Goal: Information Seeking & Learning: Learn about a topic

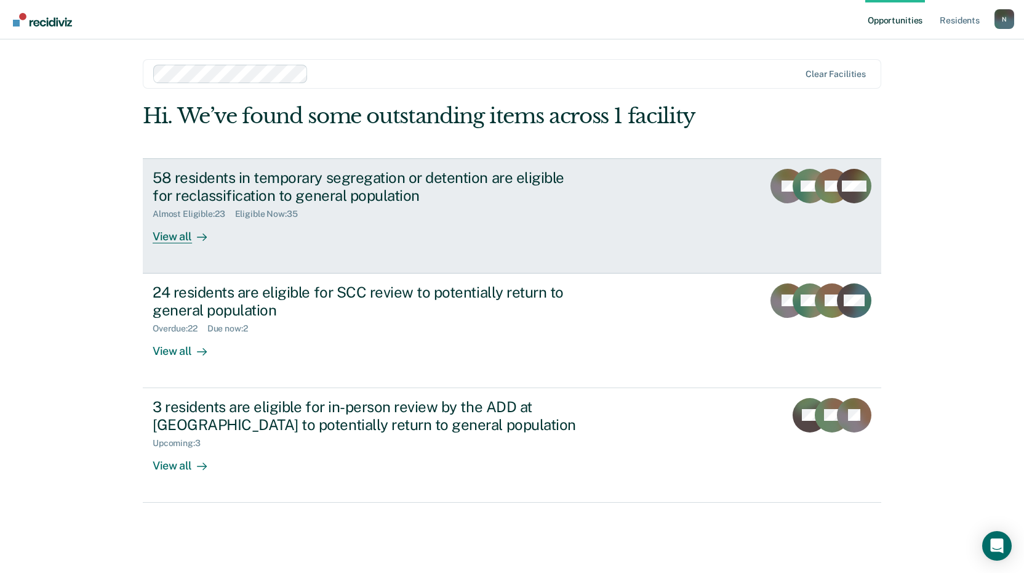
click at [195, 244] on link "58 residents in temporary segregation or detention are eligible for reclassific…" at bounding box center [512, 215] width 739 height 115
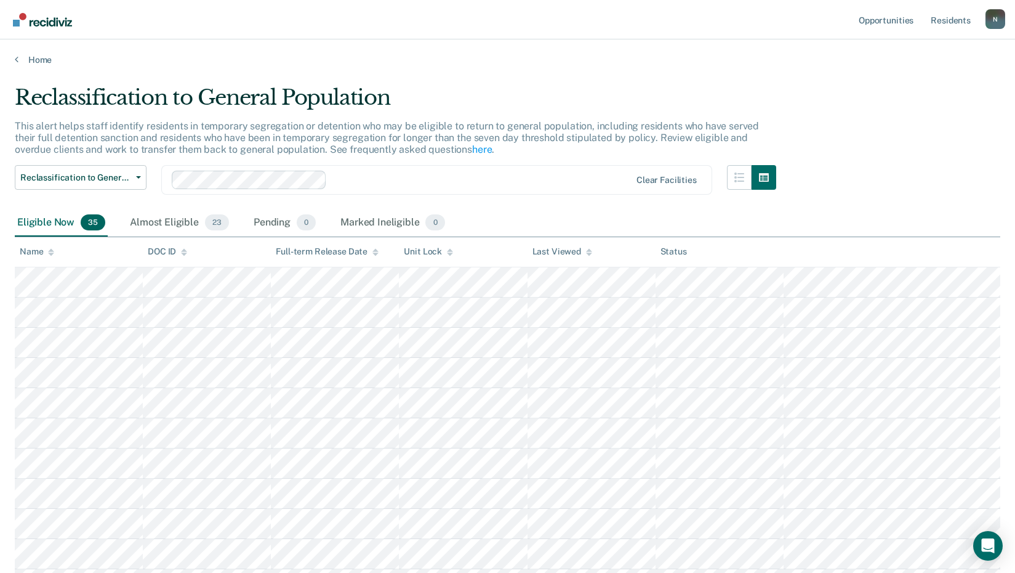
click at [12, 61] on div "Home" at bounding box center [507, 52] width 1015 height 26
click at [17, 61] on icon at bounding box center [17, 59] width 4 height 10
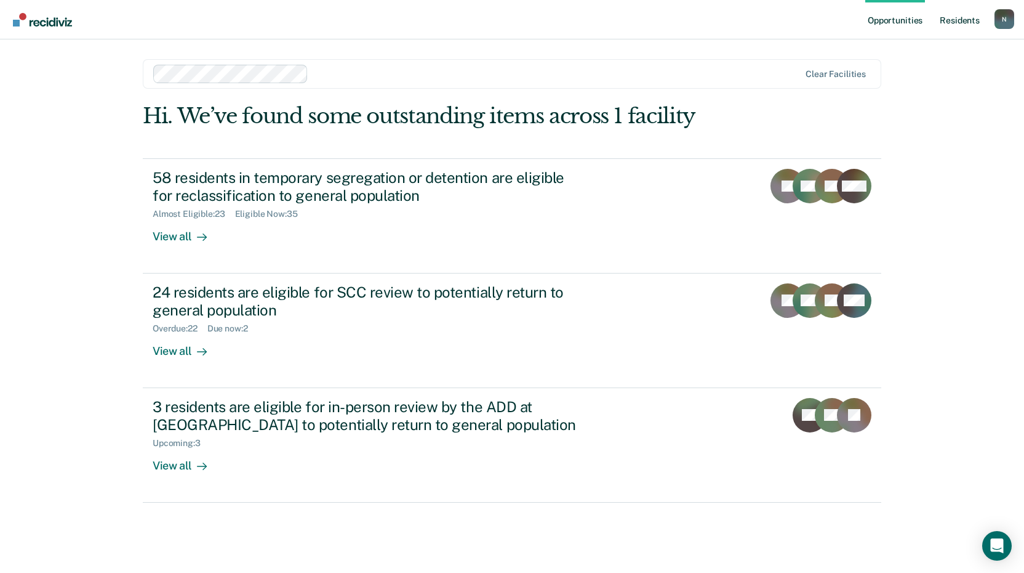
click at [969, 23] on link "Resident s" at bounding box center [960, 19] width 45 height 39
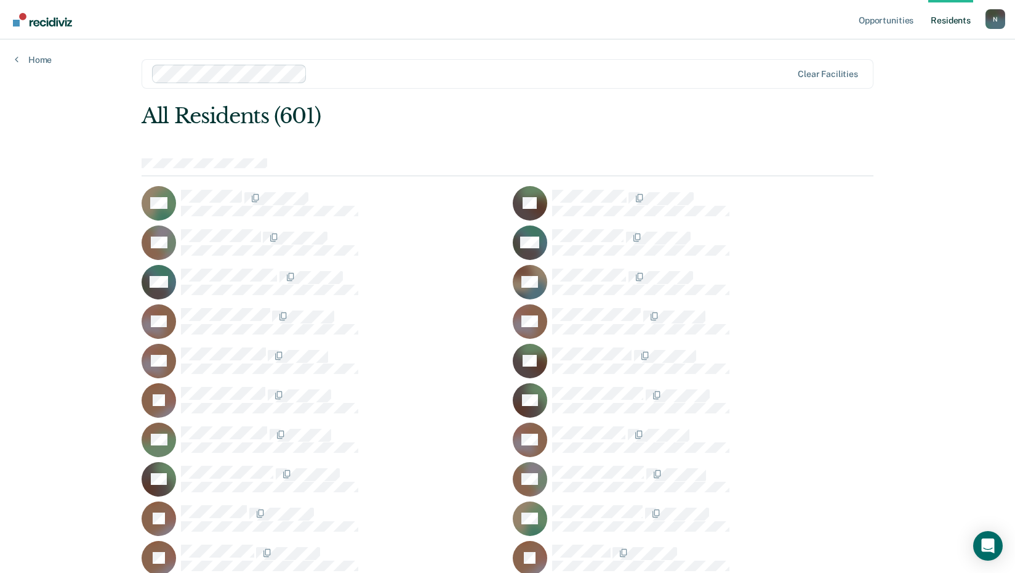
click at [710, 71] on div at bounding box center [552, 73] width 480 height 14
click at [586, 73] on div at bounding box center [552, 73] width 480 height 14
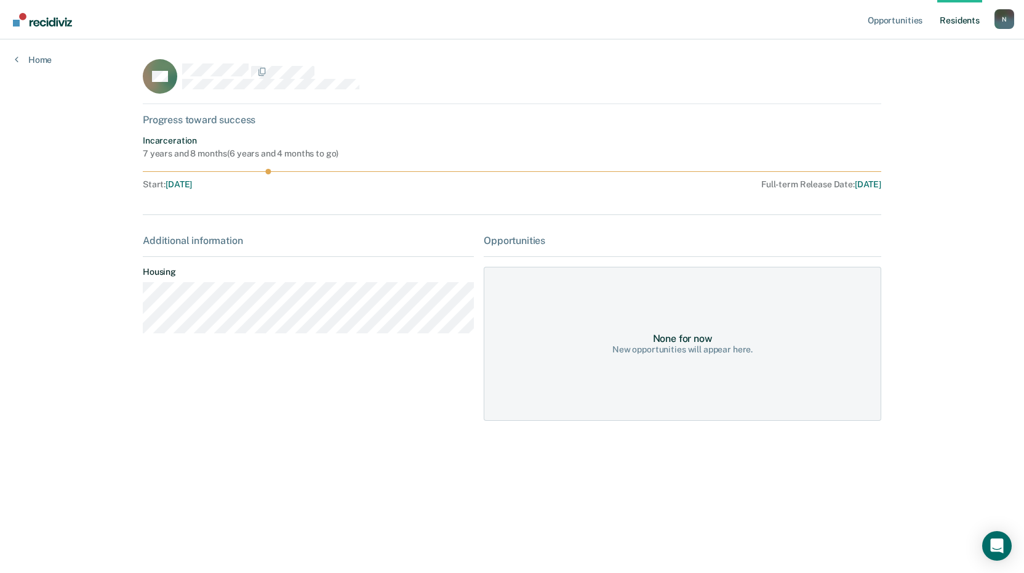
click at [49, 66] on div "Opportunities Resident s [EMAIL_ADDRESS][US_STATE][DOMAIN_NAME] N Profile How i…" at bounding box center [512, 286] width 1024 height 573
click at [22, 57] on link "Home" at bounding box center [33, 59] width 37 height 11
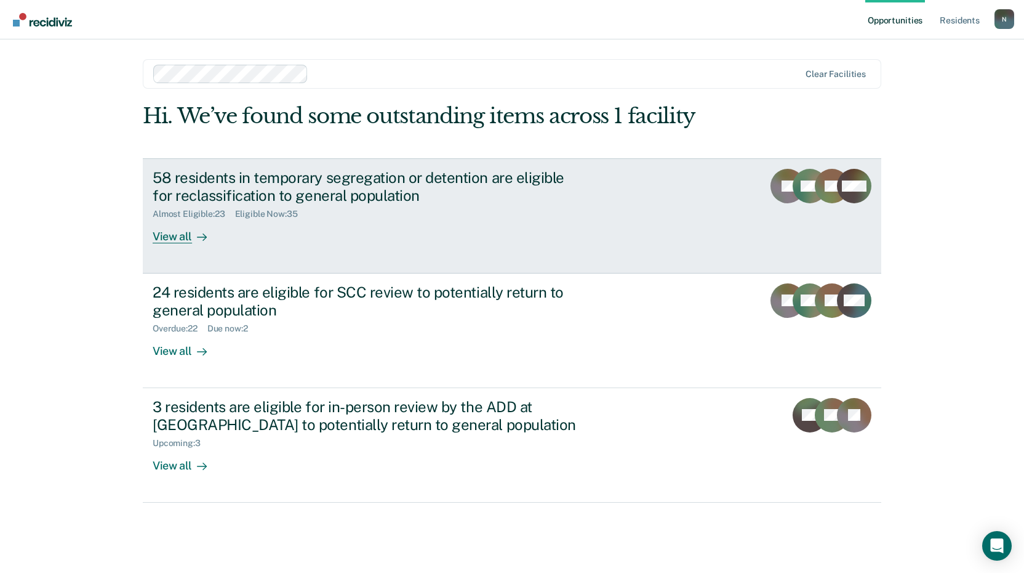
click at [231, 191] on div "58 residents in temporary segregation or detention are eligible for reclassific…" at bounding box center [369, 187] width 432 height 36
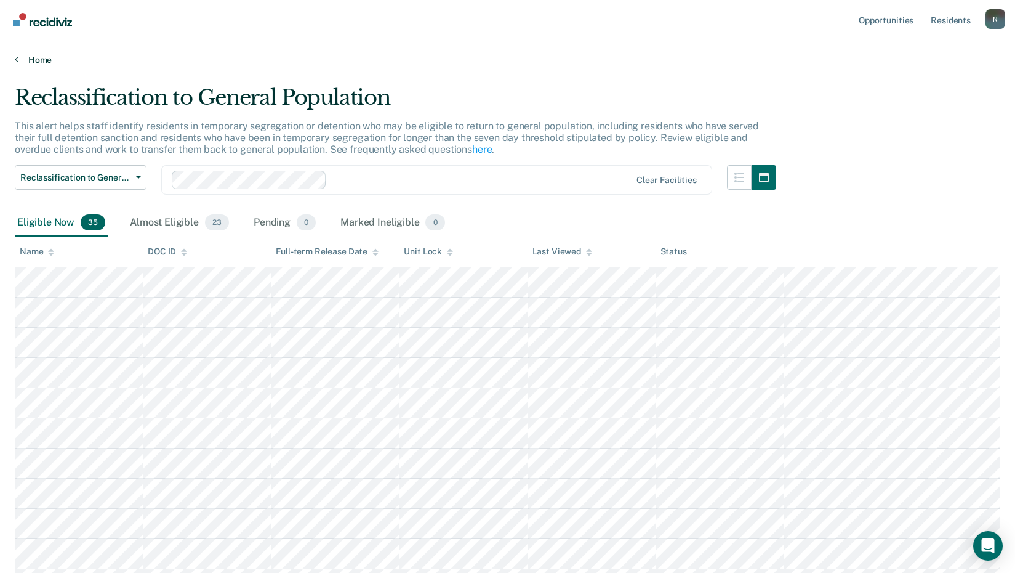
click at [24, 58] on link "Home" at bounding box center [508, 59] width 986 height 11
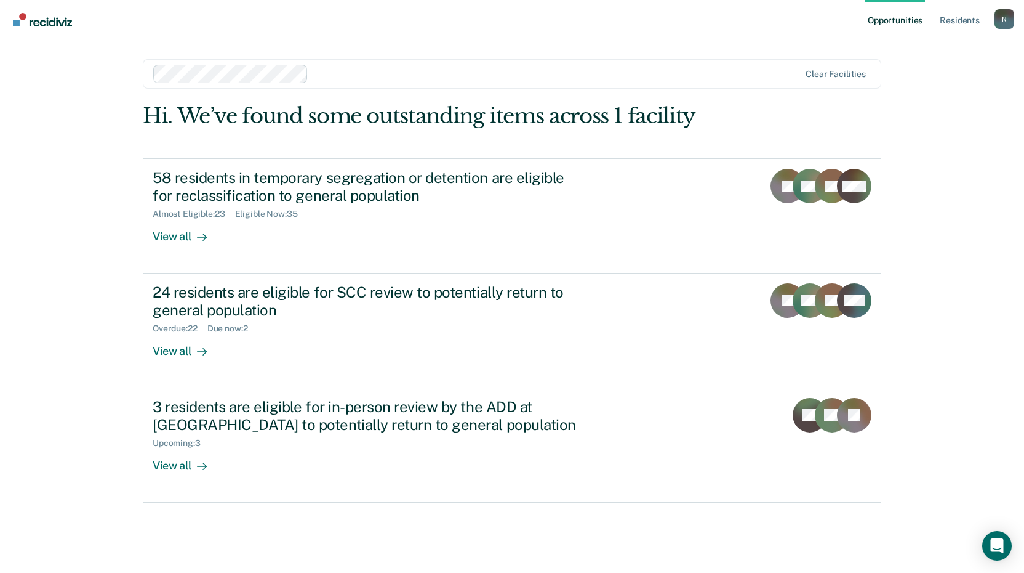
click at [979, 48] on div "Opportunities Resident s [EMAIL_ADDRESS][US_STATE][DOMAIN_NAME] N Profile How i…" at bounding box center [512, 286] width 1024 height 573
click at [912, 16] on link "Opportunities" at bounding box center [896, 19] width 60 height 39
click at [1023, 21] on nav "Opportunities Resident s [EMAIL_ADDRESS][US_STATE][DOMAIN_NAME] N Profile How i…" at bounding box center [512, 19] width 1024 height 39
click at [1010, 20] on div "N" at bounding box center [1005, 19] width 20 height 20
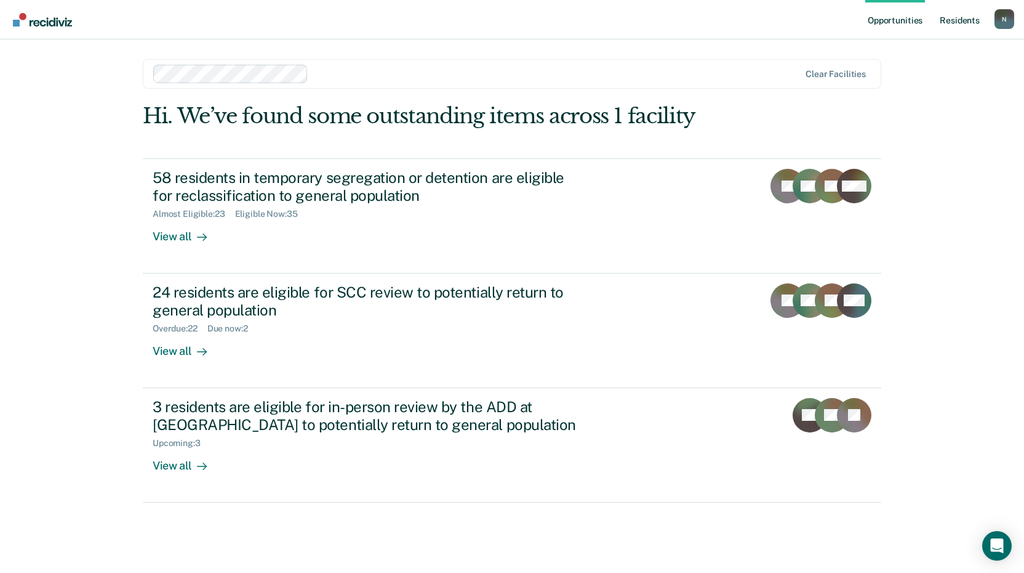
click at [976, 10] on link "Resident s" at bounding box center [960, 19] width 45 height 39
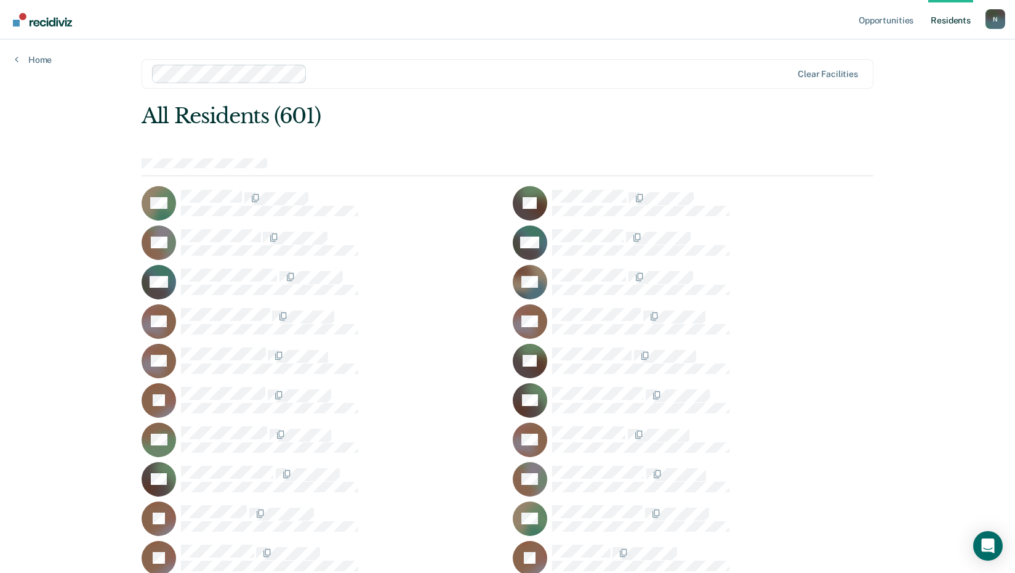
scroll to position [2589, 0]
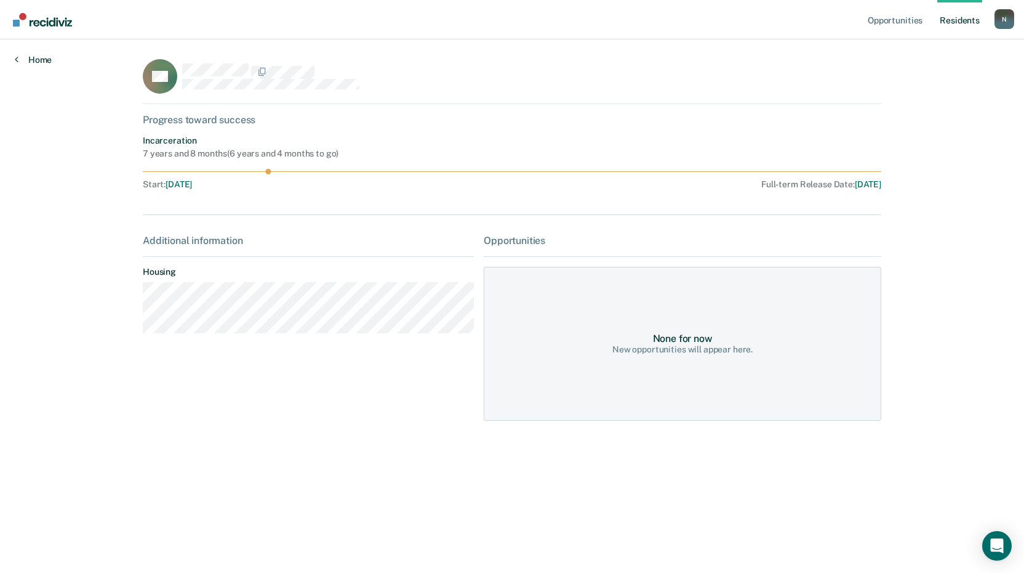
click at [45, 62] on link "Home" at bounding box center [33, 59] width 37 height 11
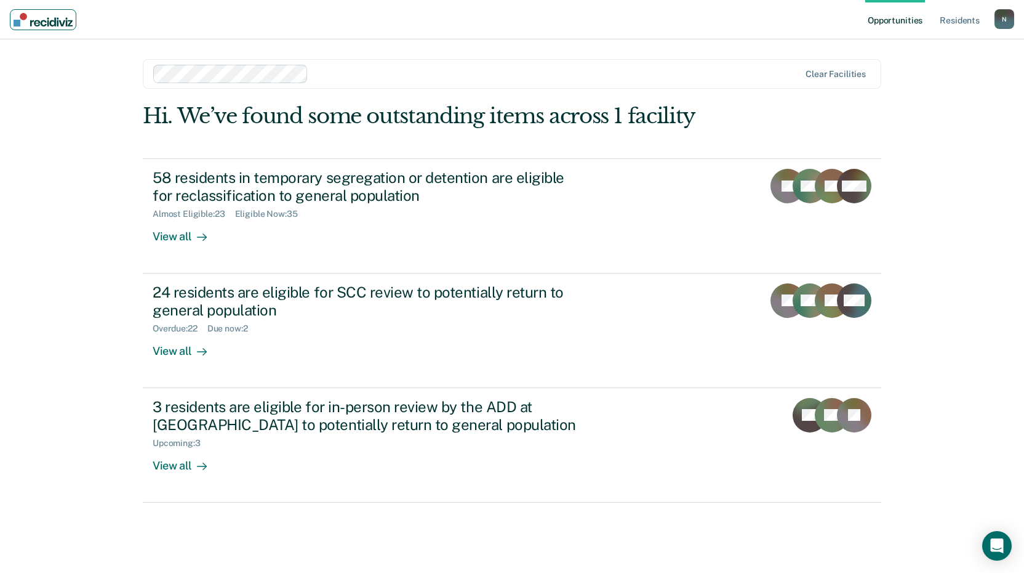
click at [55, 25] on img "Main navigation" at bounding box center [43, 20] width 59 height 14
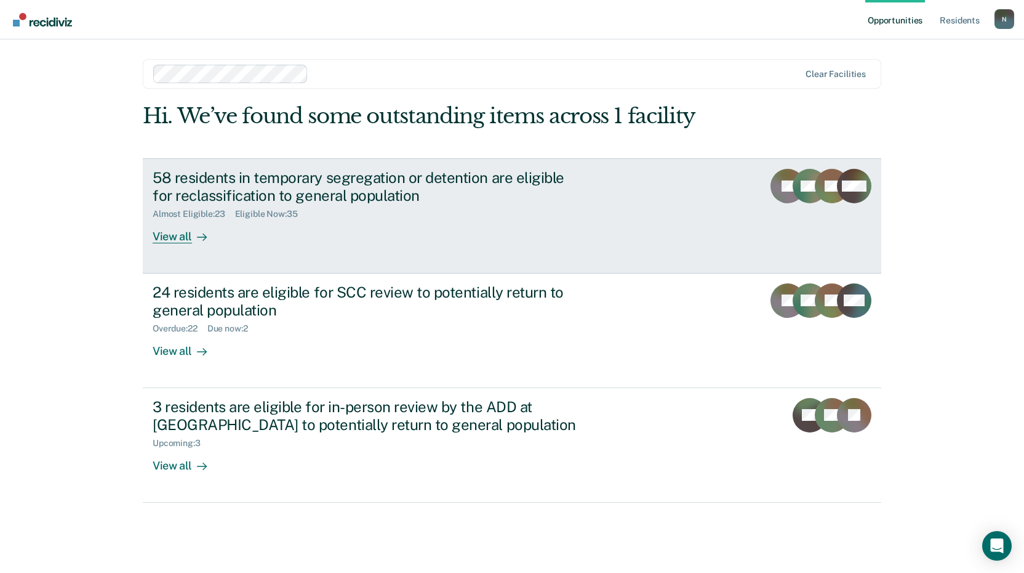
click at [524, 188] on div "58 residents in temporary segregation or detention are eligible for reclassific…" at bounding box center [369, 187] width 432 height 36
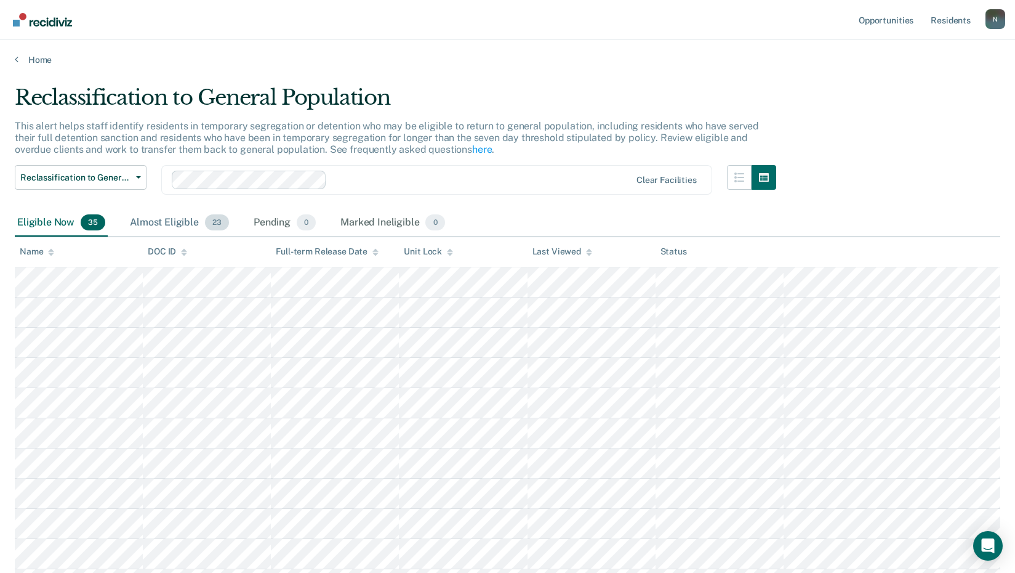
click at [171, 217] on div "Almost Eligible 23" at bounding box center [179, 222] width 104 height 27
click at [259, 228] on div "Pending 0" at bounding box center [284, 222] width 67 height 27
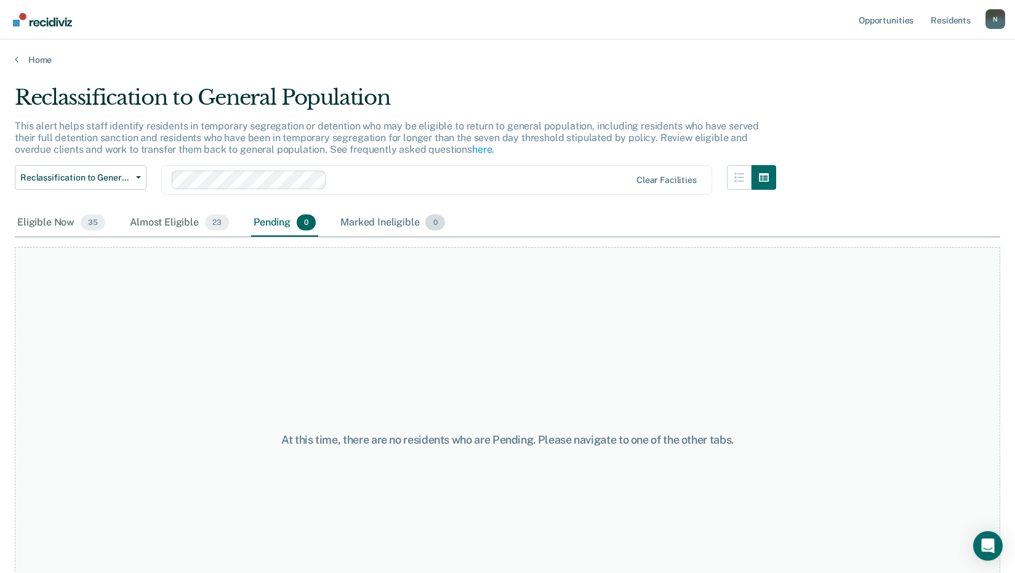
click at [353, 223] on div "Marked Ineligible 0" at bounding box center [393, 222] width 110 height 27
